Goal: Information Seeking & Learning: Learn about a topic

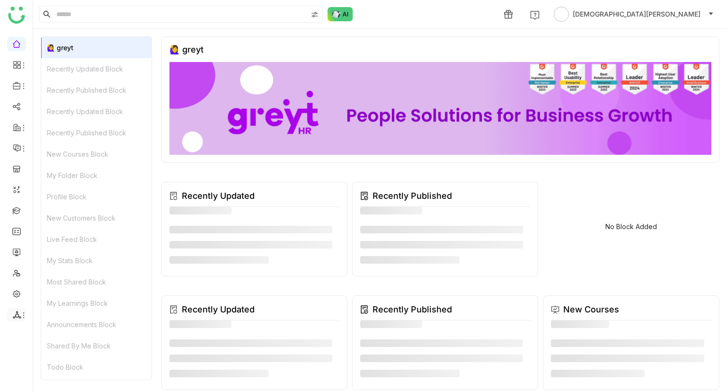
scroll to position [8, 0]
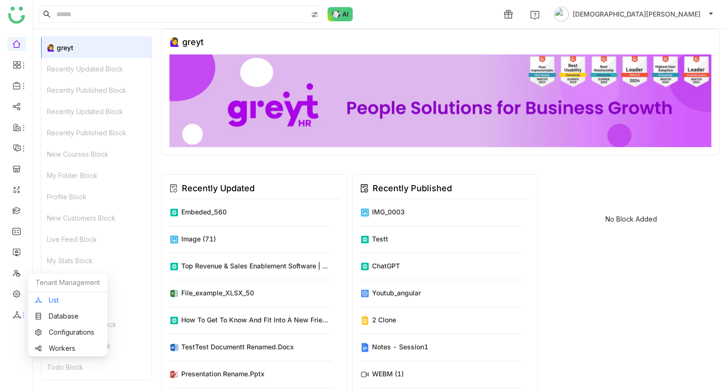
click at [48, 298] on link "List" at bounding box center [67, 300] width 65 height 7
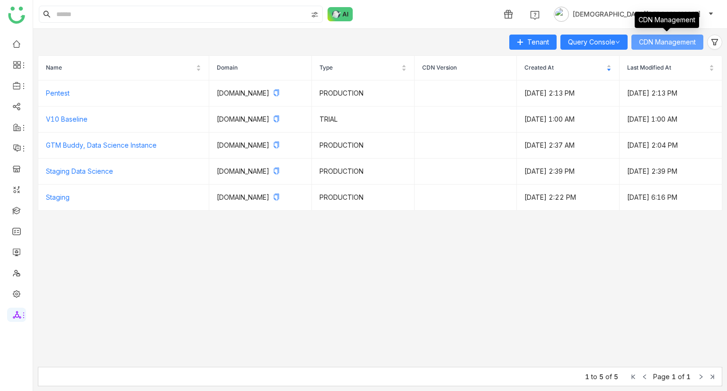
click at [670, 38] on span "CDN Management" at bounding box center [667, 42] width 57 height 10
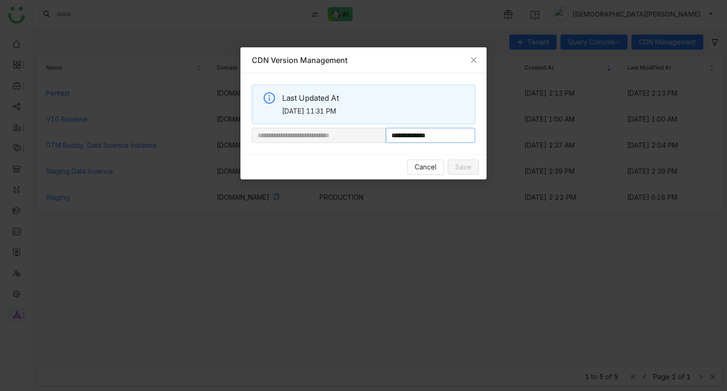
drag, startPoint x: 418, startPoint y: 135, endPoint x: 507, endPoint y: 131, distance: 89.6
click at [507, 131] on nz-modal-container "**********" at bounding box center [363, 195] width 727 height 391
paste input "**********"
type input "**********"
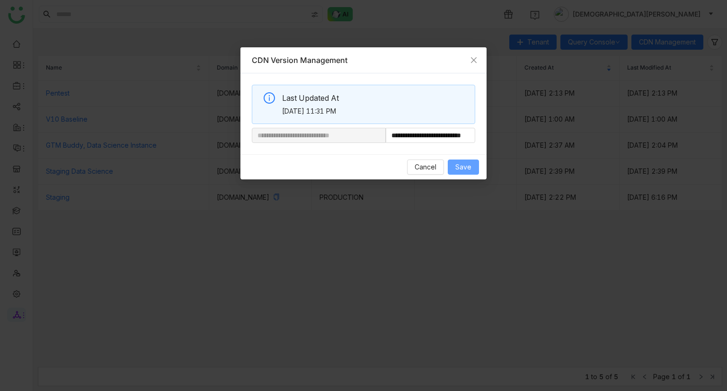
scroll to position [0, 0]
click at [469, 167] on span "Save" at bounding box center [463, 167] width 16 height 10
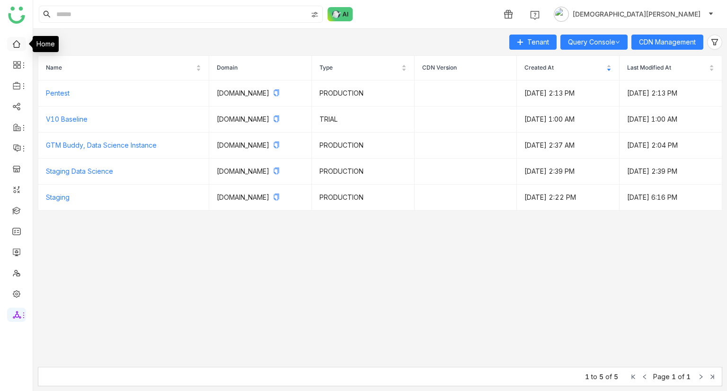
click at [18, 47] on link at bounding box center [16, 43] width 9 height 8
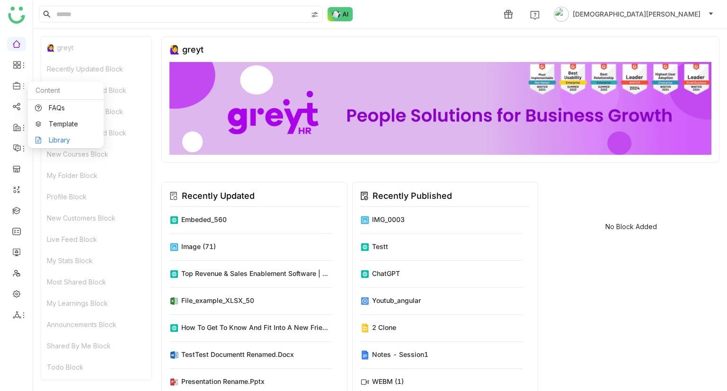
click at [57, 137] on link "Library" at bounding box center [66, 140] width 62 height 7
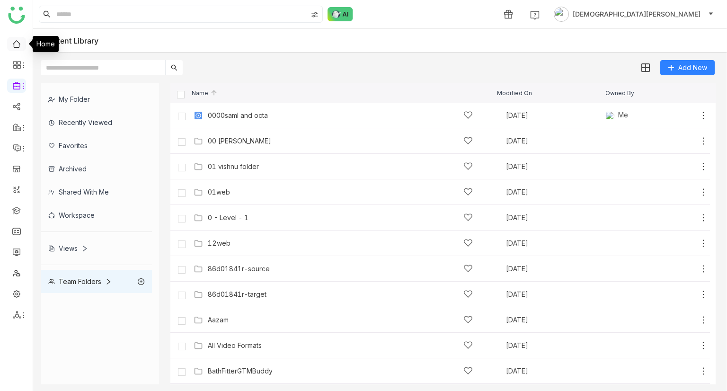
click at [21, 42] on link at bounding box center [16, 43] width 9 height 8
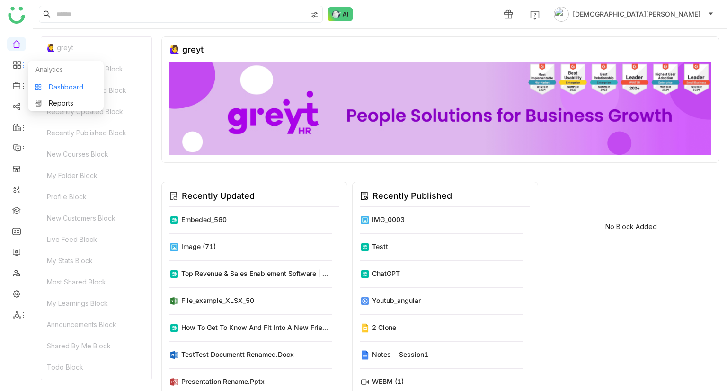
click at [51, 86] on link "Dashboard" at bounding box center [66, 87] width 62 height 7
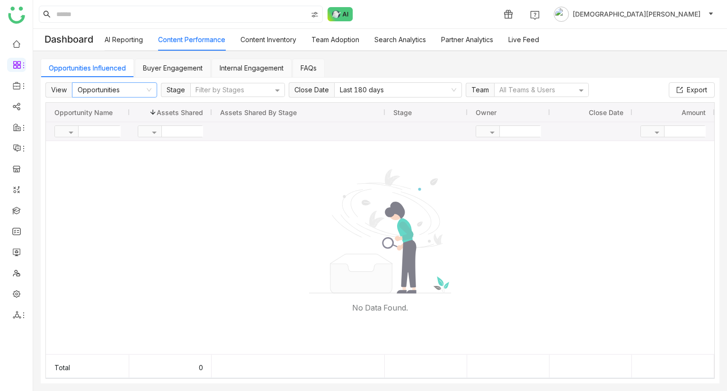
click at [112, 89] on nz-select-item "Opportunities" at bounding box center [115, 90] width 74 height 14
click at [99, 128] on div "Team Content" at bounding box center [114, 123] width 74 height 10
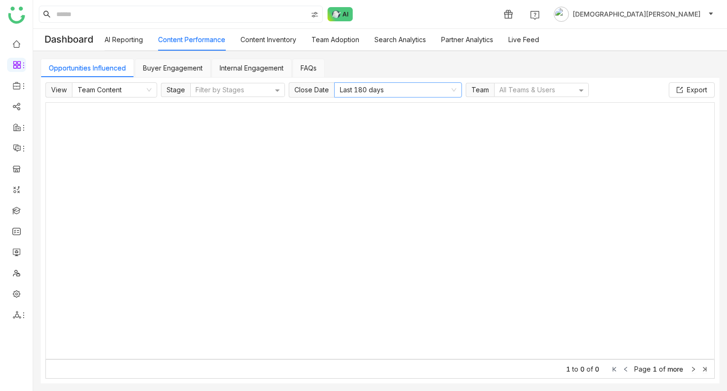
click at [366, 88] on nz-select-item "Last 180 days" at bounding box center [398, 90] width 116 height 14
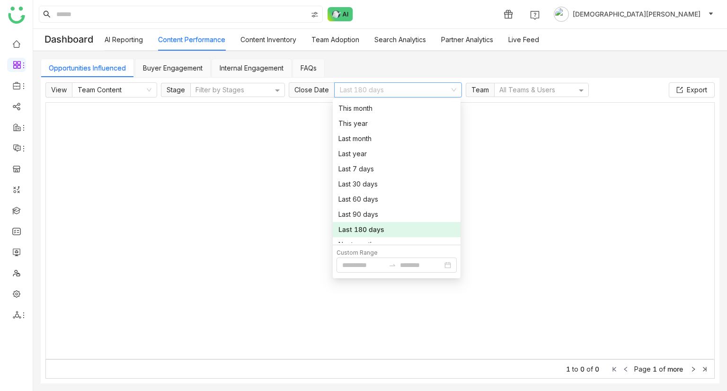
scroll to position [25, 0]
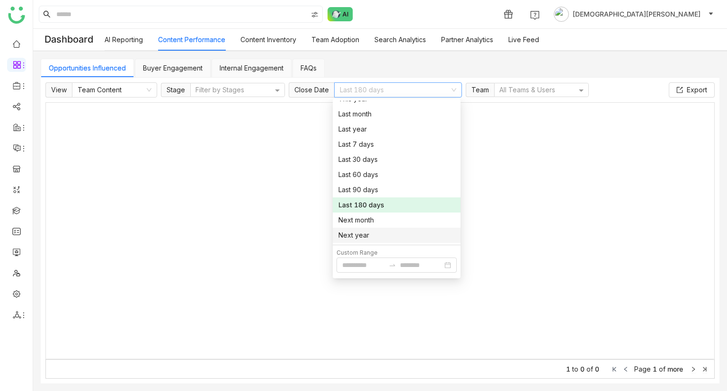
click at [354, 237] on div "Next year" at bounding box center [397, 235] width 116 height 10
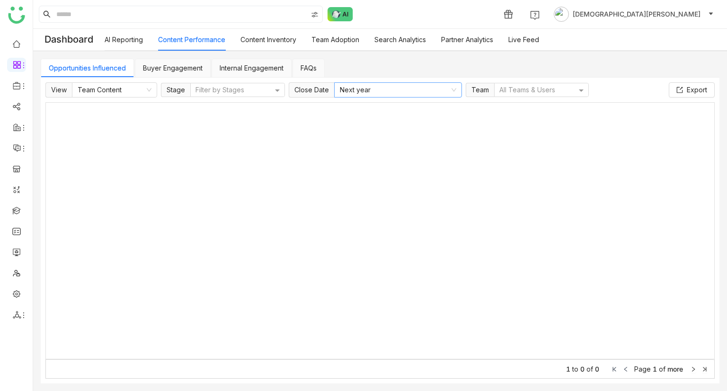
click at [383, 86] on nz-select-item "Next year" at bounding box center [398, 90] width 116 height 14
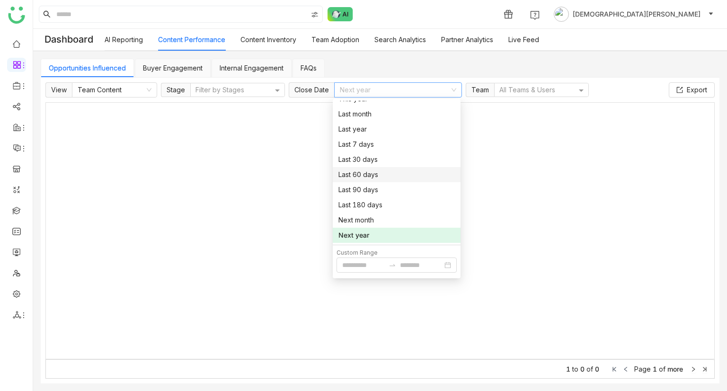
scroll to position [0, 0]
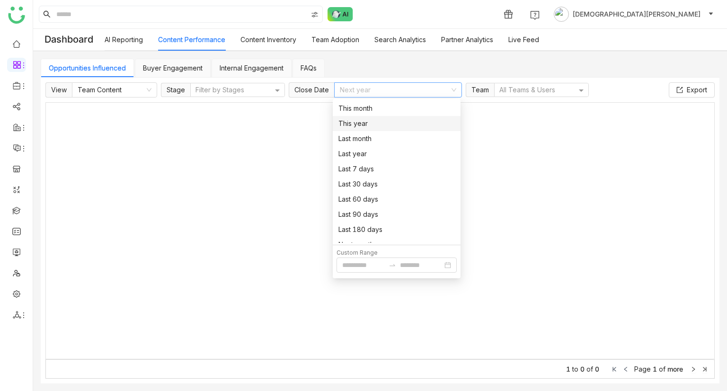
click at [360, 122] on div "This year" at bounding box center [397, 123] width 116 height 10
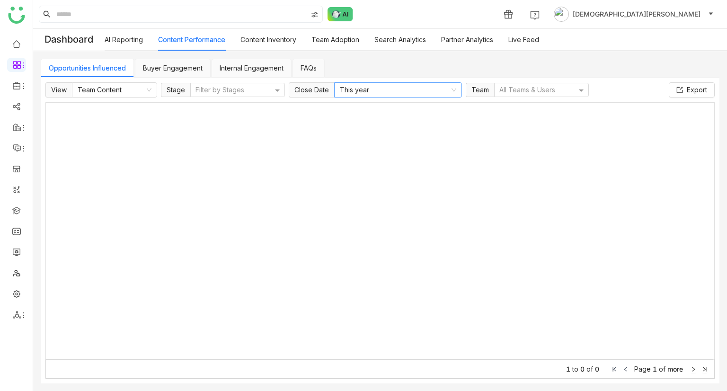
click at [367, 88] on nz-select-item "This year" at bounding box center [398, 90] width 116 height 14
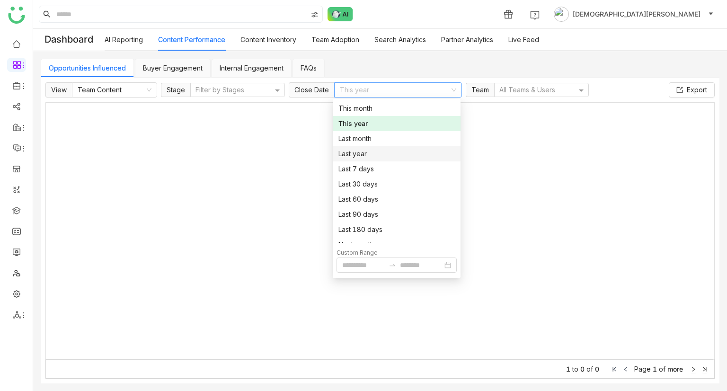
click at [357, 152] on div "Last year" at bounding box center [397, 154] width 116 height 10
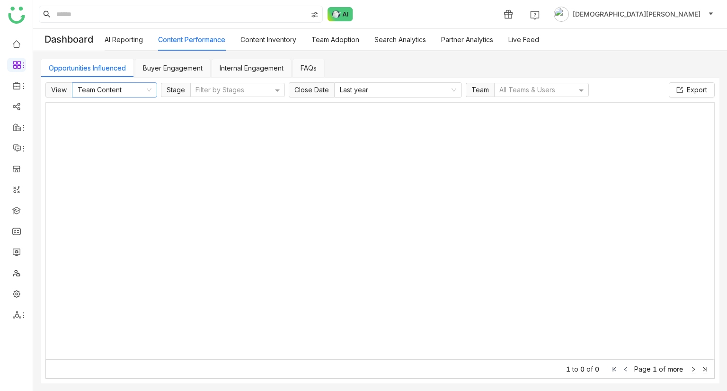
click at [114, 88] on nz-select-item "Team Content" at bounding box center [115, 90] width 74 height 14
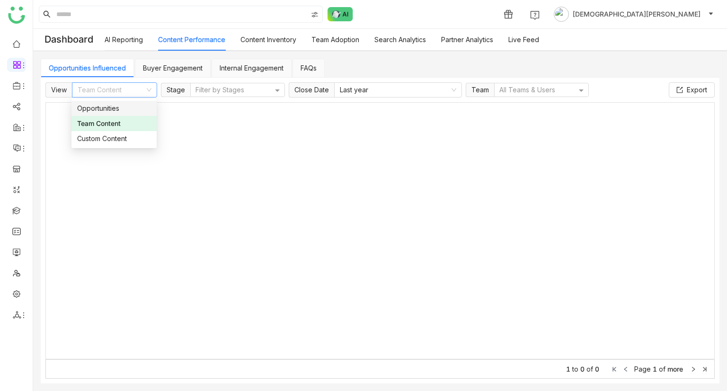
click at [118, 107] on div "Opportunities" at bounding box center [114, 108] width 74 height 10
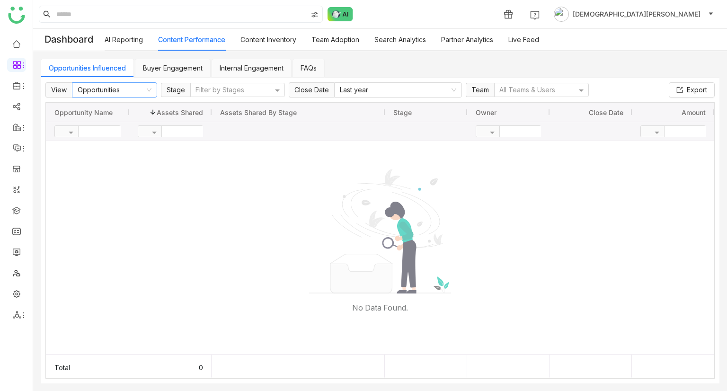
click at [136, 90] on nz-select-item "Opportunities" at bounding box center [115, 90] width 74 height 14
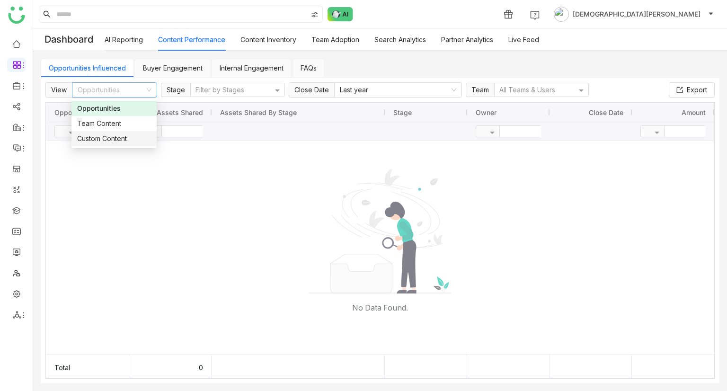
click at [109, 132] on nz-option-item "Custom Content" at bounding box center [113, 138] width 85 height 15
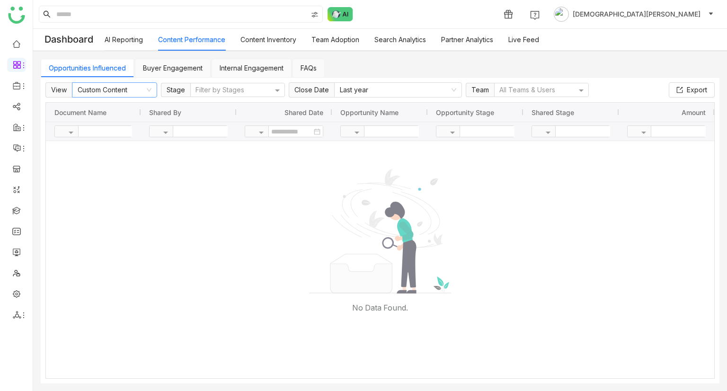
click at [121, 90] on nz-select-item "Custom Content" at bounding box center [115, 90] width 74 height 14
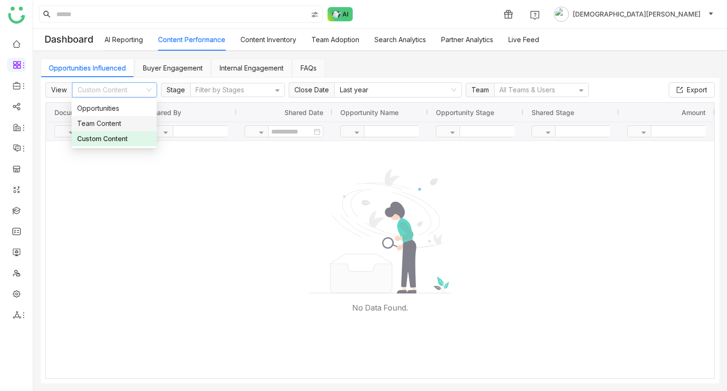
click at [107, 125] on div "Team Content" at bounding box center [114, 123] width 74 height 10
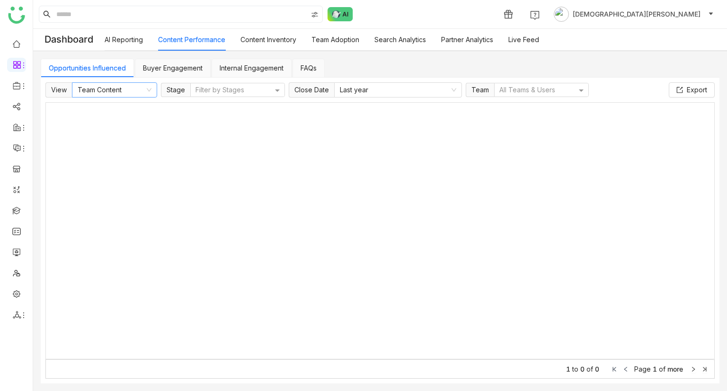
click at [123, 94] on nz-select-item "Team Content" at bounding box center [115, 90] width 74 height 14
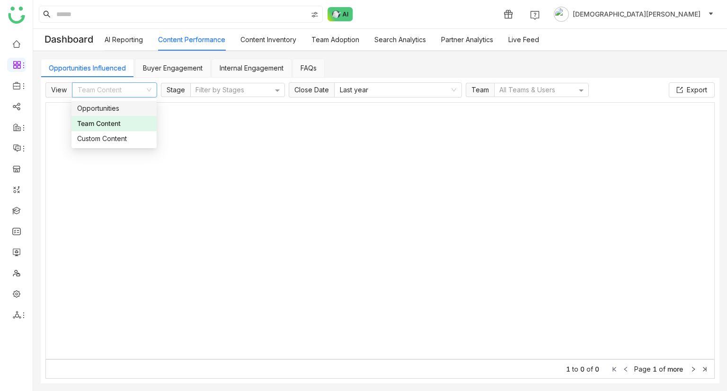
click at [116, 108] on div "Opportunities" at bounding box center [114, 108] width 74 height 10
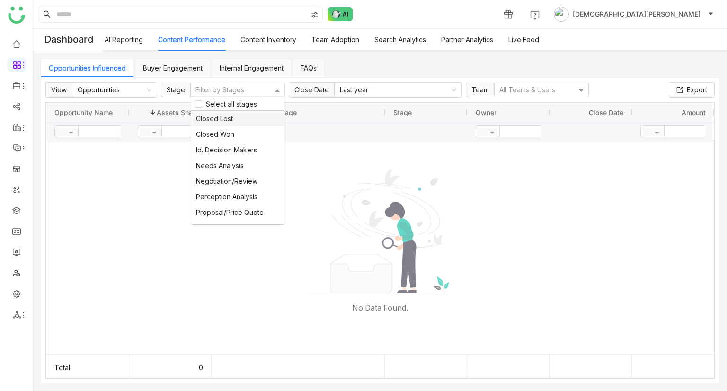
click at [222, 89] on div at bounding box center [233, 90] width 79 height 10
click at [353, 93] on nz-select-item "Last year" at bounding box center [398, 90] width 116 height 14
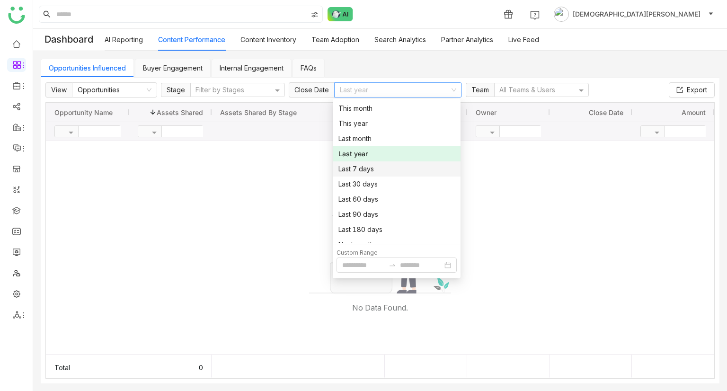
click at [229, 197] on div at bounding box center [380, 247] width 669 height 213
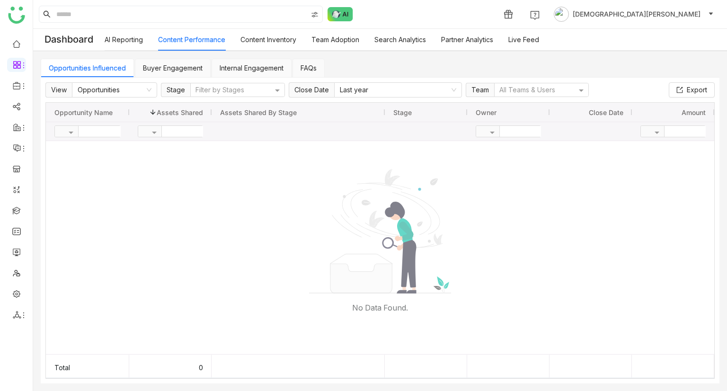
click at [181, 78] on div "View Opportunities Stage Filter by Stages Close Date Last year Team All Teams &…" at bounding box center [380, 231] width 679 height 306
click at [182, 72] on link "Buyer Engagement" at bounding box center [173, 68] width 60 height 8
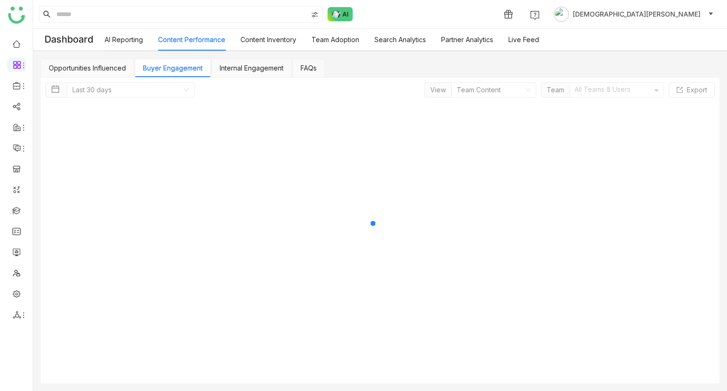
click at [182, 72] on link "Buyer Engagement" at bounding box center [173, 68] width 60 height 8
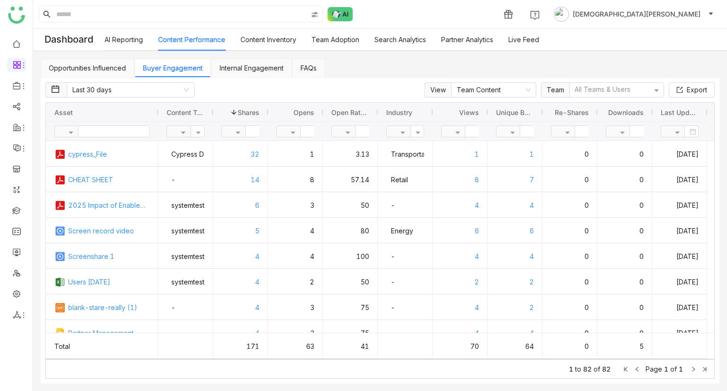
click at [245, 72] on link "Internal Engagement" at bounding box center [252, 68] width 64 height 8
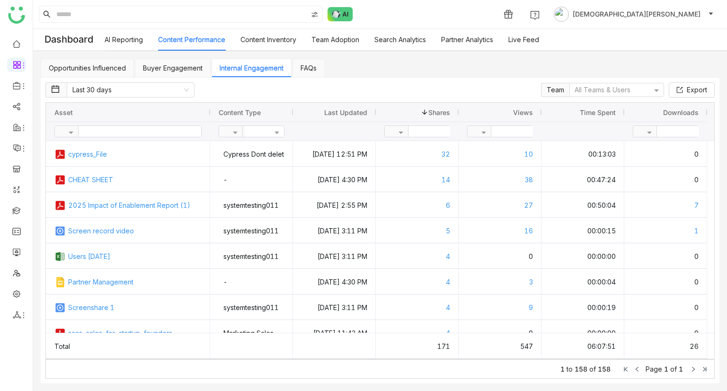
click at [170, 72] on link "Buyer Engagement" at bounding box center [173, 68] width 60 height 8
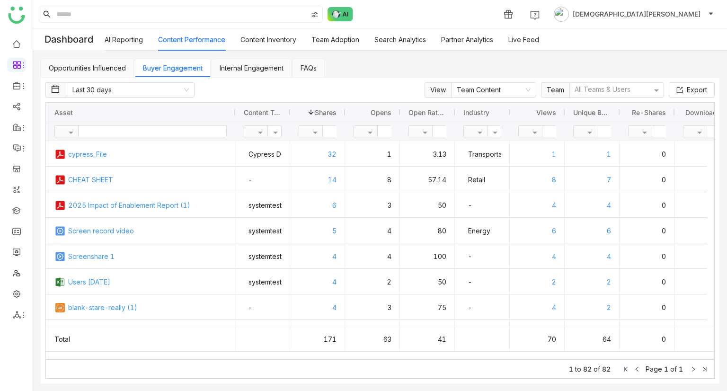
click at [314, 67] on link "FAQs" at bounding box center [309, 68] width 16 height 8
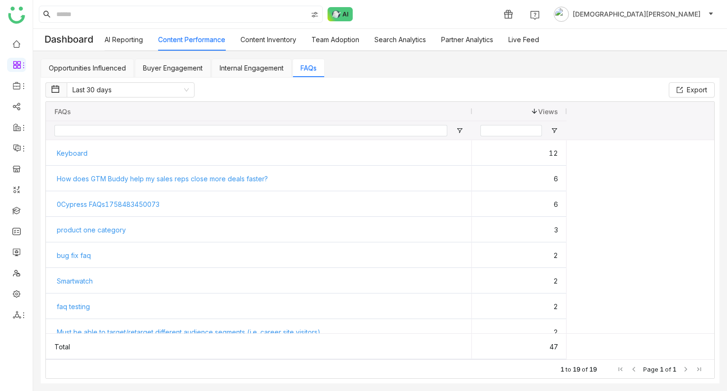
click at [104, 66] on link "Opportunities Influenced" at bounding box center [87, 68] width 77 height 8
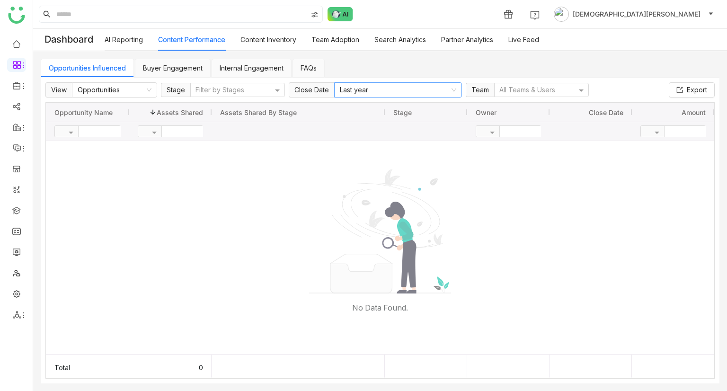
click at [385, 93] on nz-select-item "Last year" at bounding box center [398, 90] width 116 height 14
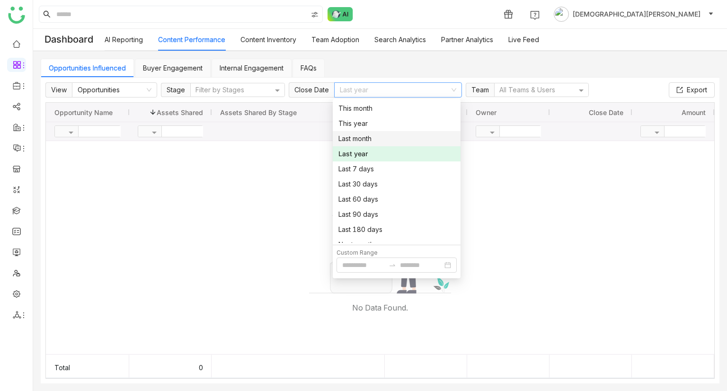
click at [363, 140] on div "Last month" at bounding box center [397, 139] width 116 height 10
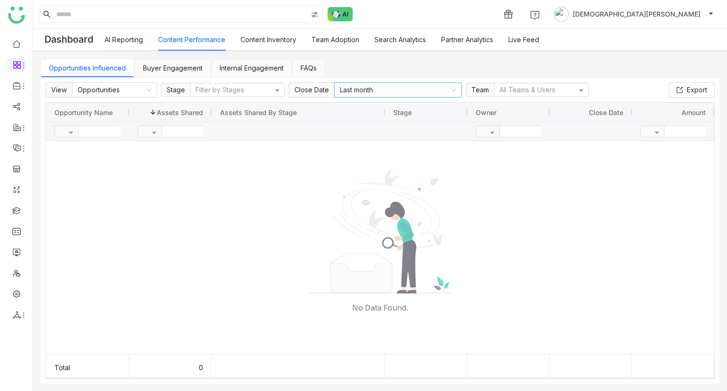
click at [377, 95] on nz-select-item "Last month" at bounding box center [398, 90] width 116 height 14
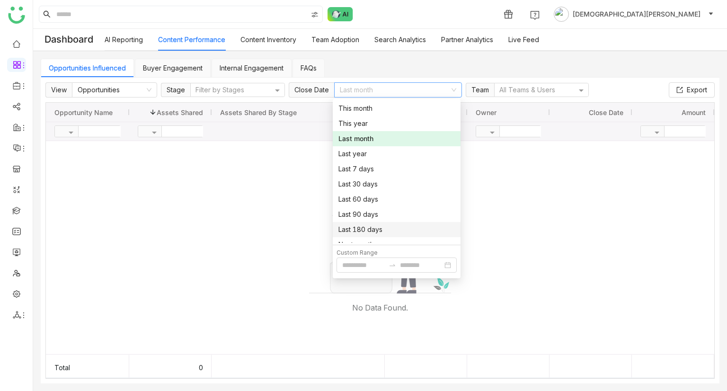
click at [372, 224] on nz-option-item "Last 180 days" at bounding box center [397, 229] width 128 height 15
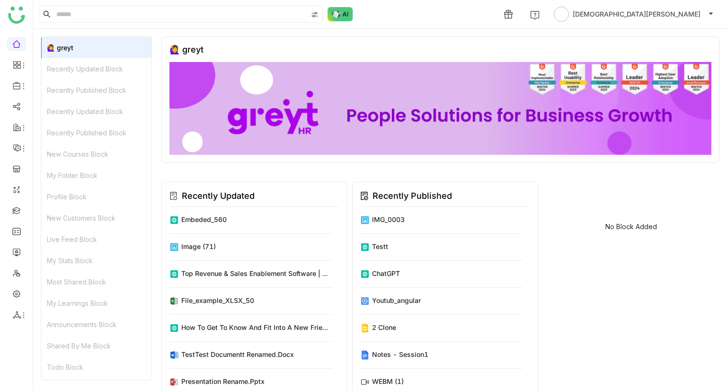
scroll to position [8, 0]
